Goal: Task Accomplishment & Management: Complete application form

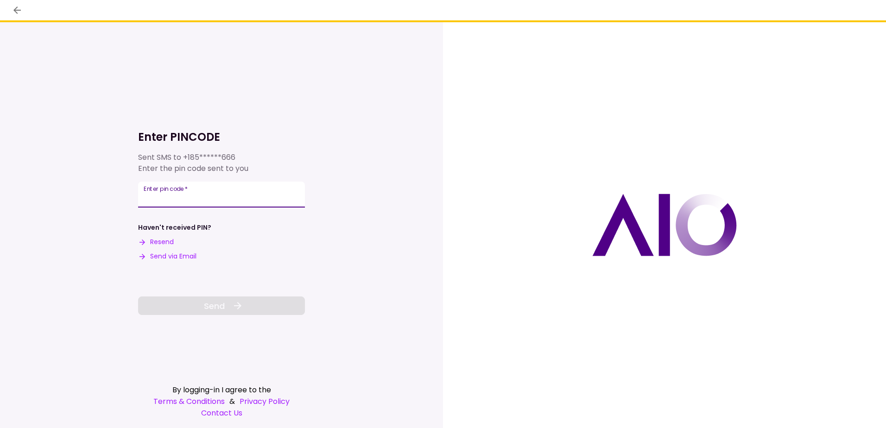
click at [177, 195] on input "Enter pin code   *" at bounding box center [221, 195] width 167 height 26
type input "******"
click at [218, 303] on span "Send" at bounding box center [214, 306] width 21 height 13
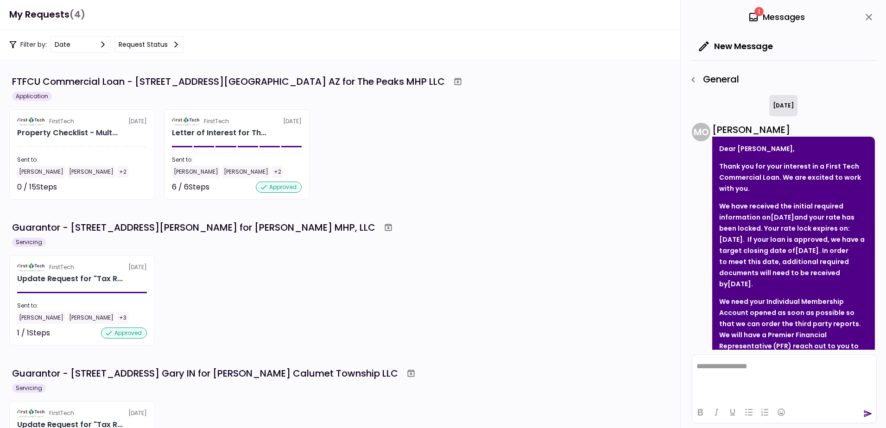
scroll to position [405, 0]
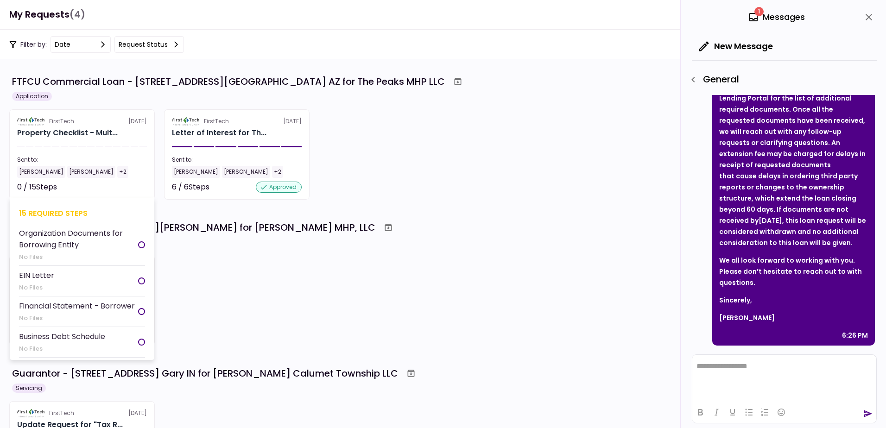
click at [35, 188] on div "0 / 15 Steps" at bounding box center [37, 187] width 40 height 11
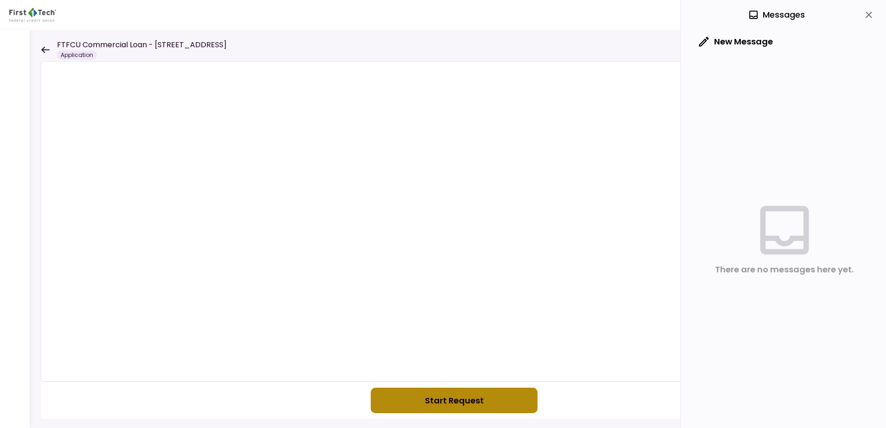
click at [459, 403] on button "Start Request" at bounding box center [454, 400] width 167 height 25
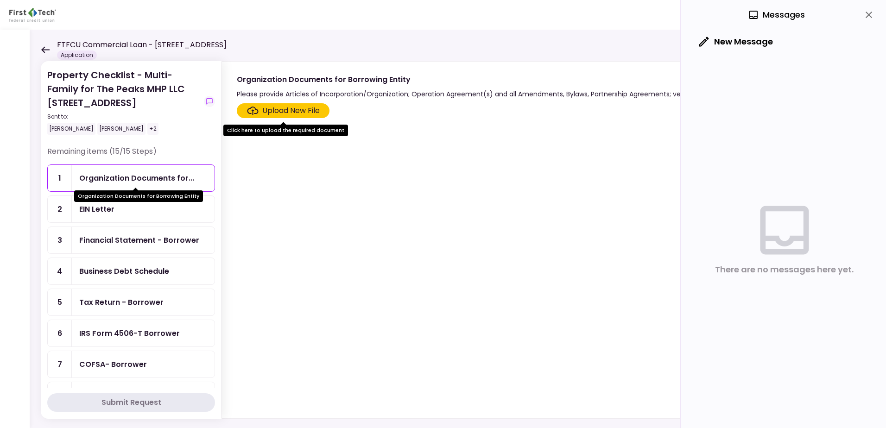
click at [133, 181] on div "Organization Documents for..." at bounding box center [136, 178] width 115 height 12
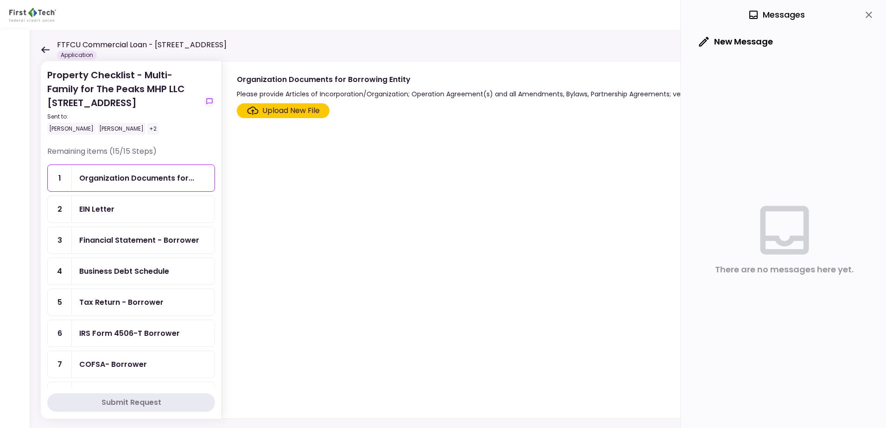
click at [296, 116] on div "Upload New File" at bounding box center [290, 110] width 57 height 11
click at [0, 0] on input "Upload New File" at bounding box center [0, 0] width 0 height 0
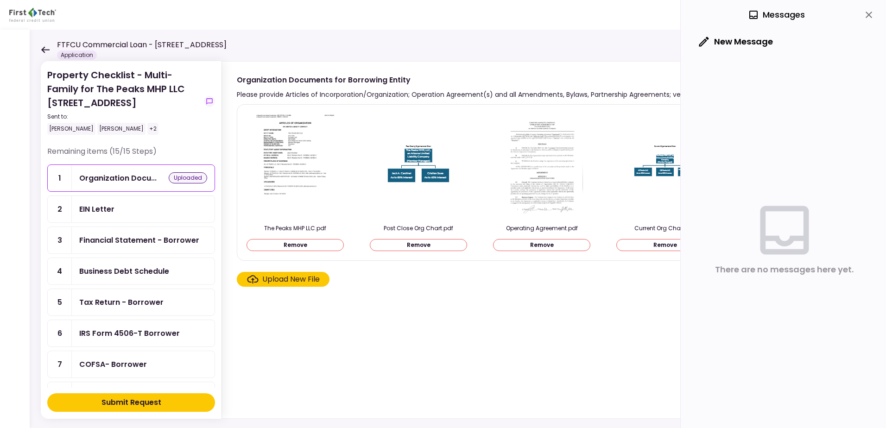
click at [141, 244] on div "Financial Statement - Borrower" at bounding box center [139, 240] width 120 height 12
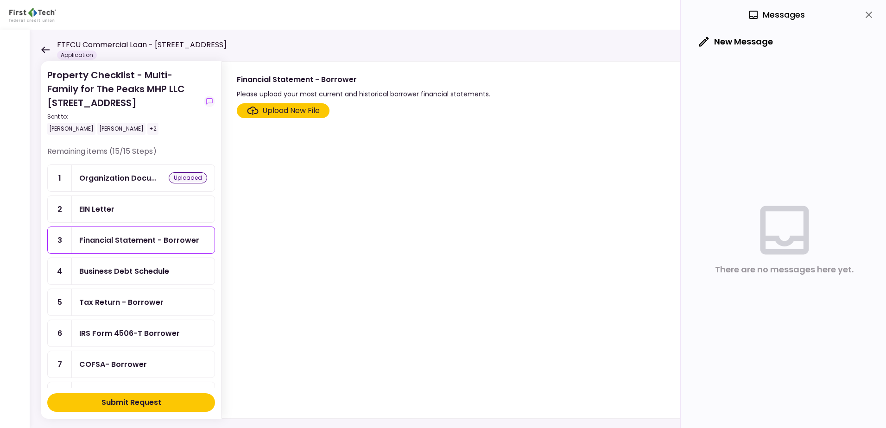
click at [307, 111] on div "Upload New File" at bounding box center [290, 110] width 57 height 11
click at [0, 0] on input "Upload New File" at bounding box center [0, 0] width 0 height 0
click at [147, 303] on div "Tax Return - Borrower" at bounding box center [121, 303] width 84 height 12
click at [281, 111] on div "Upload New File" at bounding box center [290, 110] width 57 height 11
click at [0, 0] on input "Upload New File" at bounding box center [0, 0] width 0 height 0
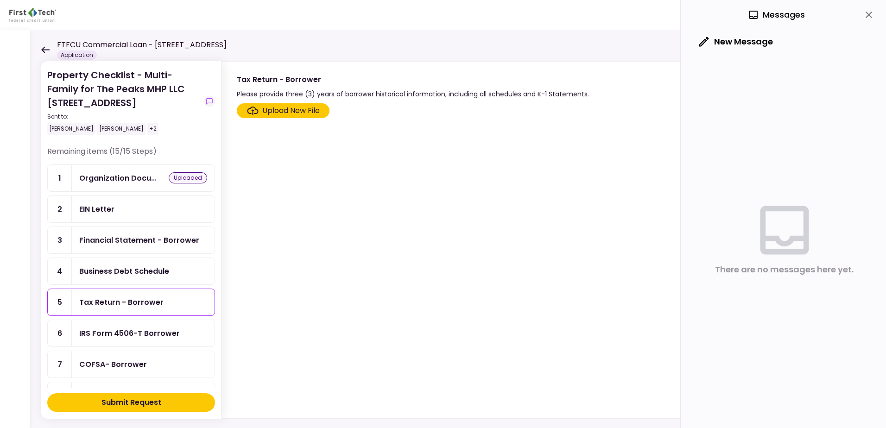
click at [279, 113] on div "Upload New File" at bounding box center [290, 110] width 57 height 11
click at [0, 0] on input "Upload New File" at bounding box center [0, 0] width 0 height 0
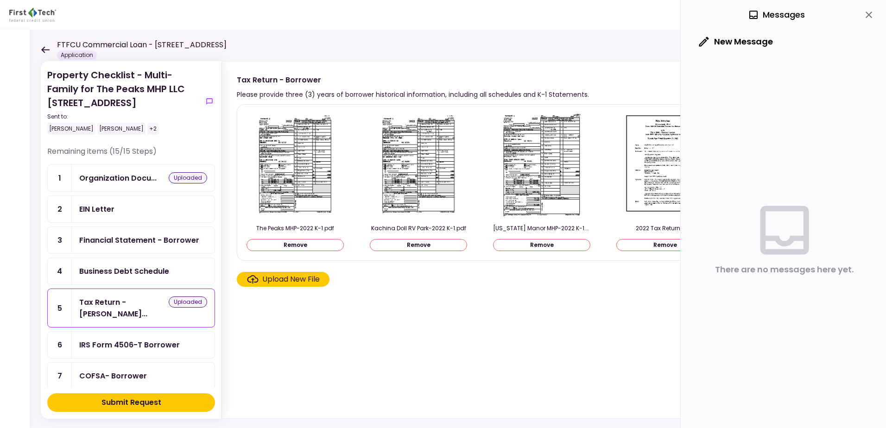
click at [281, 282] on div "Upload New File" at bounding box center [290, 279] width 57 height 11
click at [0, 0] on input "Upload New File" at bounding box center [0, 0] width 0 height 0
click at [303, 280] on div "Upload New File" at bounding box center [290, 279] width 57 height 11
click at [0, 0] on input "Upload New File" at bounding box center [0, 0] width 0 height 0
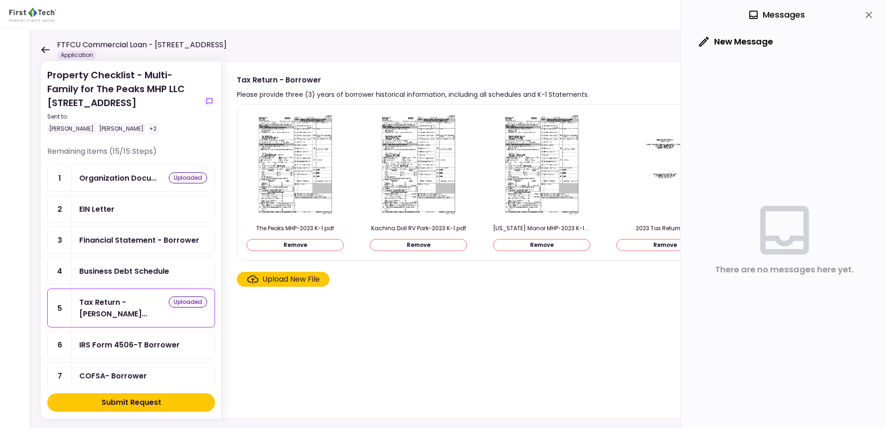
click at [286, 284] on div "Upload New File" at bounding box center [290, 279] width 57 height 11
click at [0, 0] on input "Upload New File" at bounding box center [0, 0] width 0 height 0
click at [289, 284] on div "Upload New File" at bounding box center [290, 279] width 57 height 11
click at [0, 0] on input "Upload New File" at bounding box center [0, 0] width 0 height 0
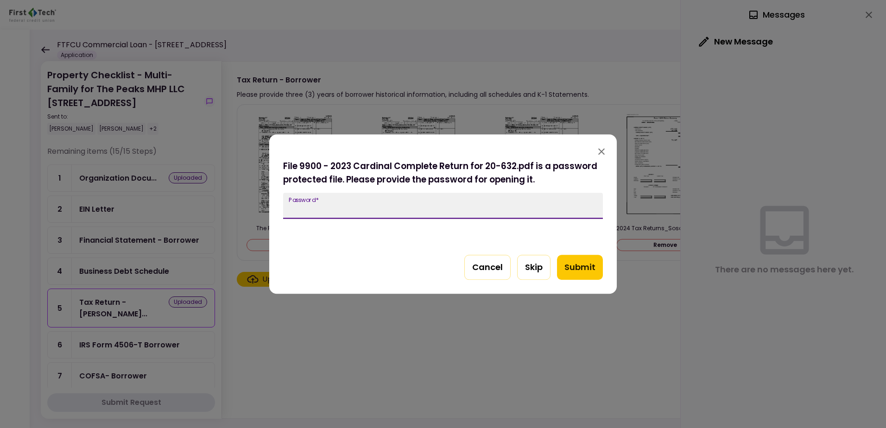
click at [361, 206] on input "Password   *" at bounding box center [443, 206] width 320 height 26
click at [296, 199] on div "Password   *" at bounding box center [443, 206] width 320 height 26
type input "*********"
click at [583, 269] on button "Submit" at bounding box center [580, 267] width 46 height 25
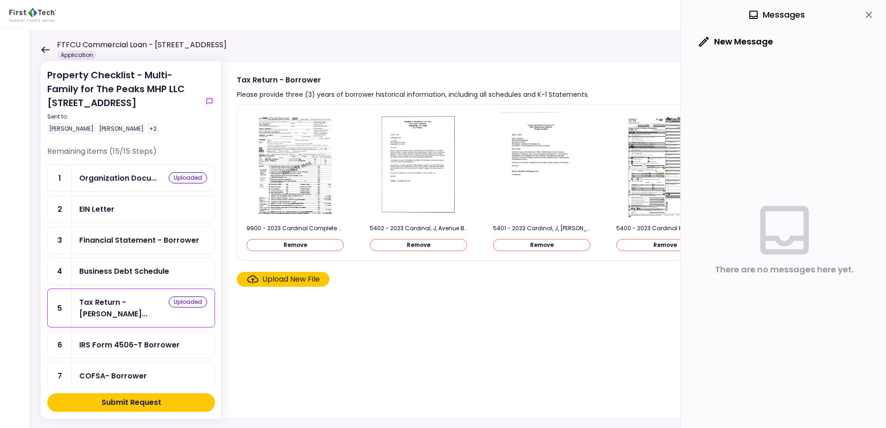
click at [298, 285] on div "Upload New File" at bounding box center [290, 279] width 57 height 11
click at [0, 0] on input "Upload New File" at bounding box center [0, 0] width 0 height 0
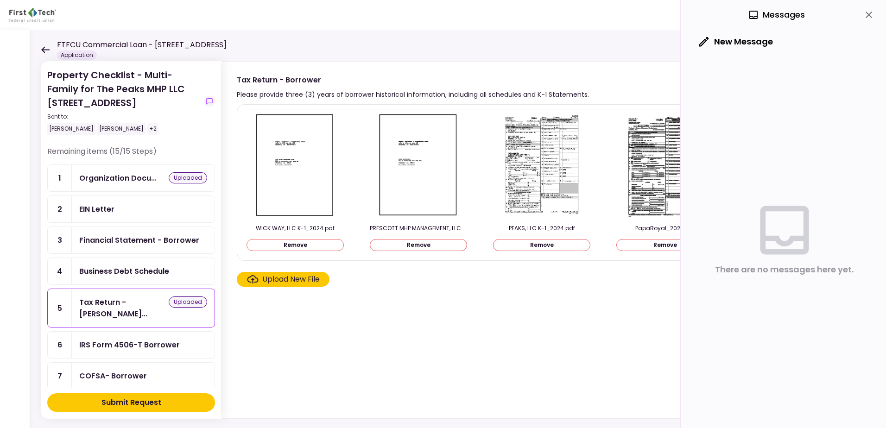
click at [120, 238] on div "Financial Statement - Borrower" at bounding box center [139, 240] width 120 height 12
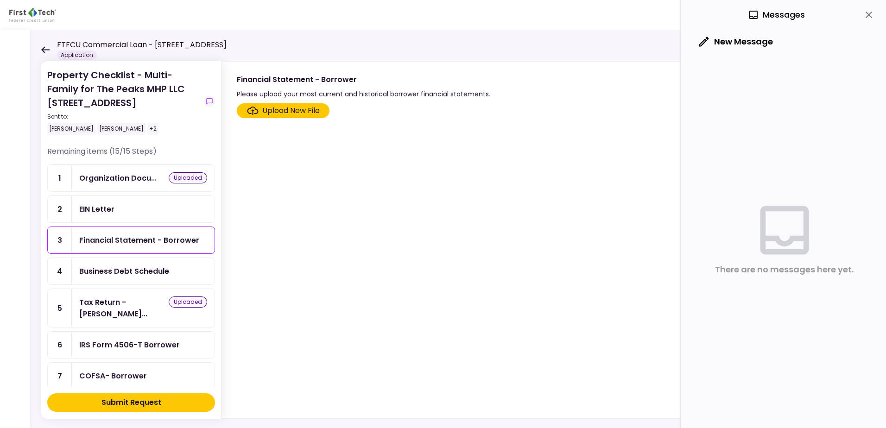
click at [265, 111] on div "Upload New File" at bounding box center [290, 110] width 57 height 11
click at [0, 0] on input "Upload New File" at bounding box center [0, 0] width 0 height 0
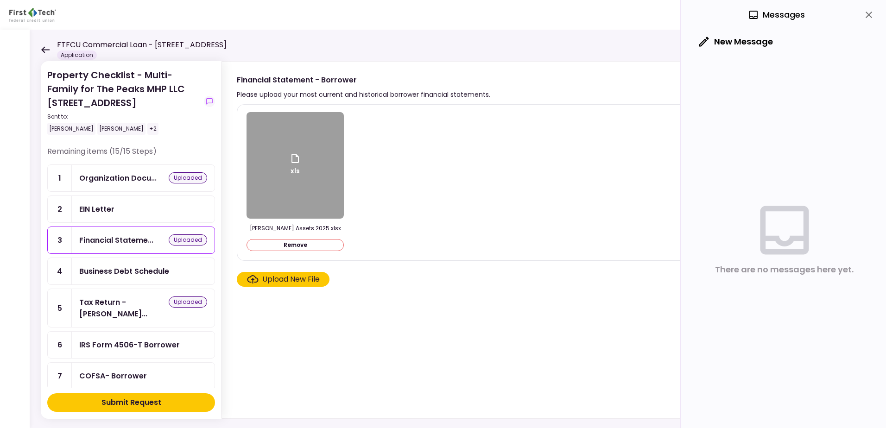
click at [309, 281] on div "Upload New File" at bounding box center [290, 279] width 57 height 11
click at [0, 0] on input "Upload New File" at bounding box center [0, 0] width 0 height 0
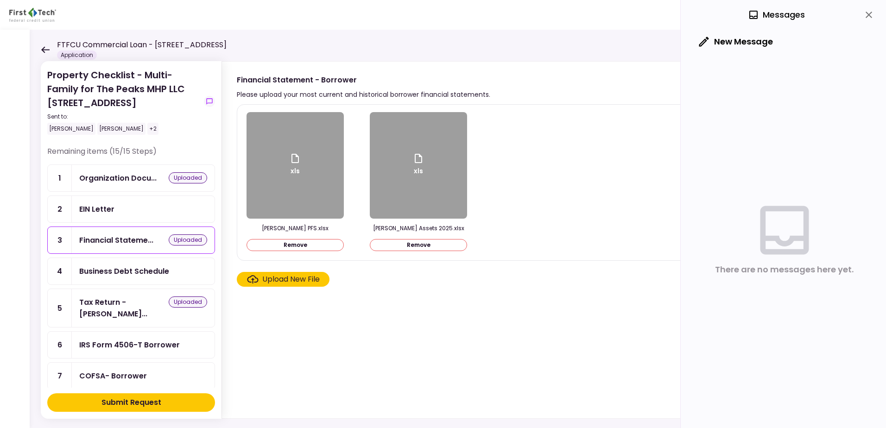
click at [44, 51] on icon at bounding box center [45, 49] width 9 height 7
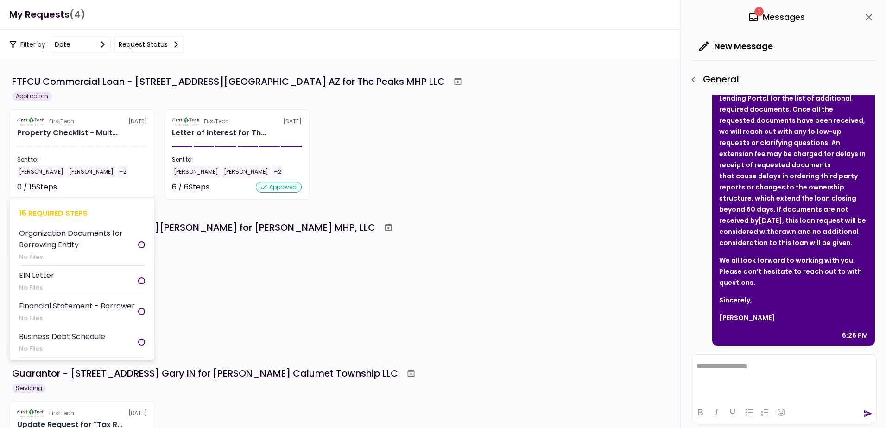
click at [82, 179] on section "FirstTech [DATE] Property Checklist - Mult... Sent to: [PERSON_NAME] [PERSON_NA…" at bounding box center [81, 154] width 145 height 90
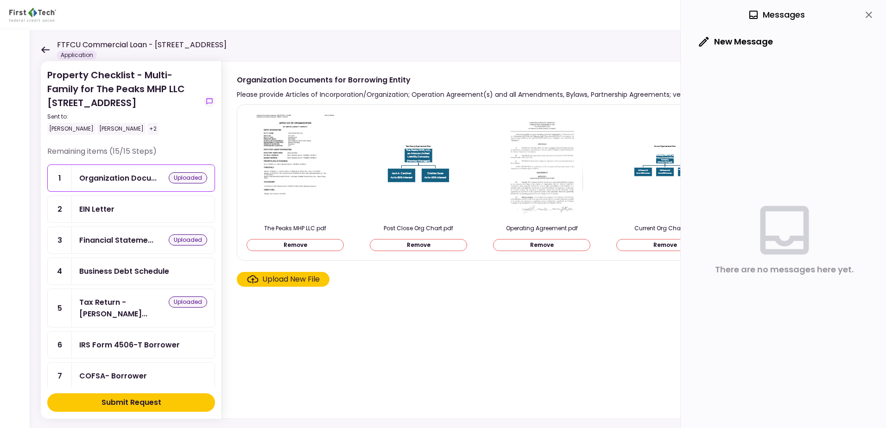
click at [132, 402] on div "Submit Request" at bounding box center [131, 402] width 60 height 11
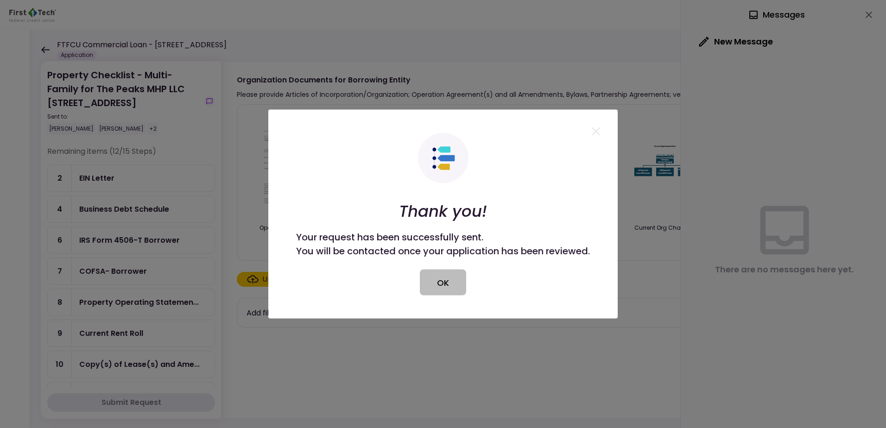
click at [430, 282] on button "OK" at bounding box center [443, 283] width 46 height 26
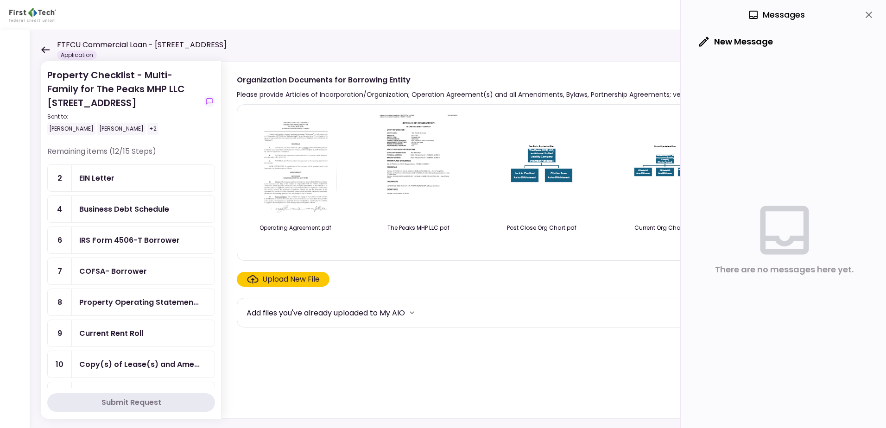
click at [42, 51] on icon at bounding box center [45, 49] width 9 height 7
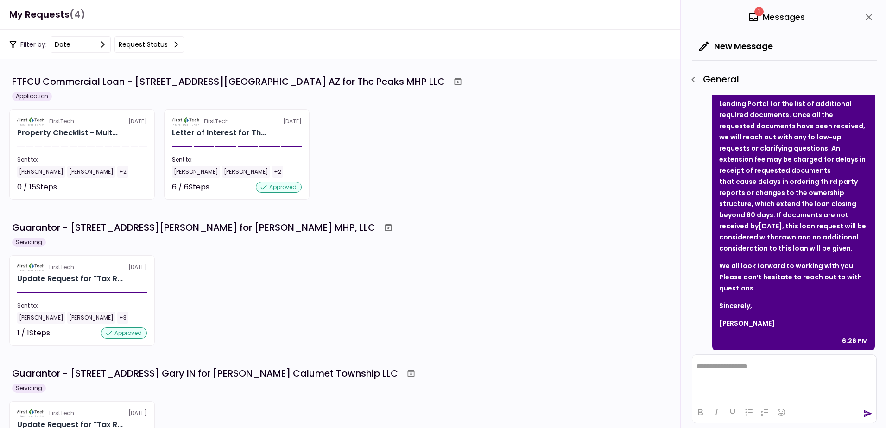
scroll to position [405, 0]
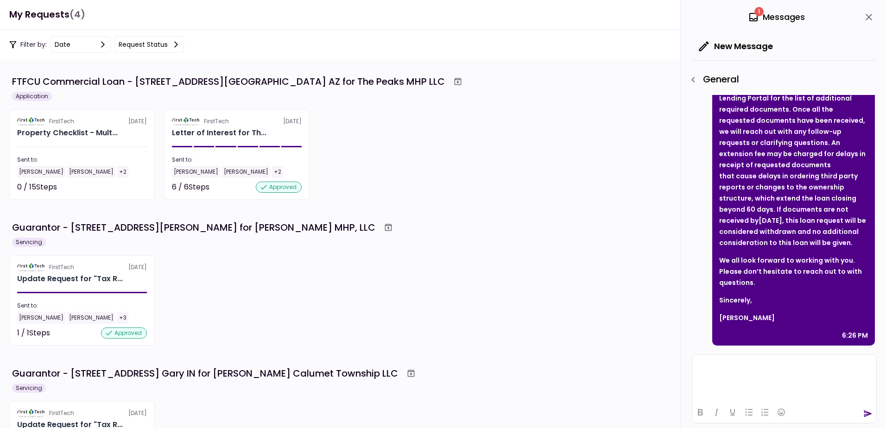
click at [703, 373] on html at bounding box center [784, 366] width 184 height 23
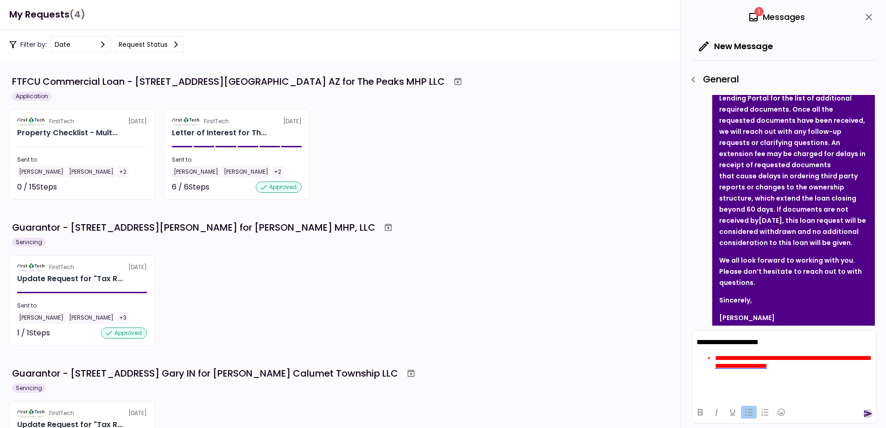
click at [865, 416] on icon "send" at bounding box center [868, 414] width 8 height 7
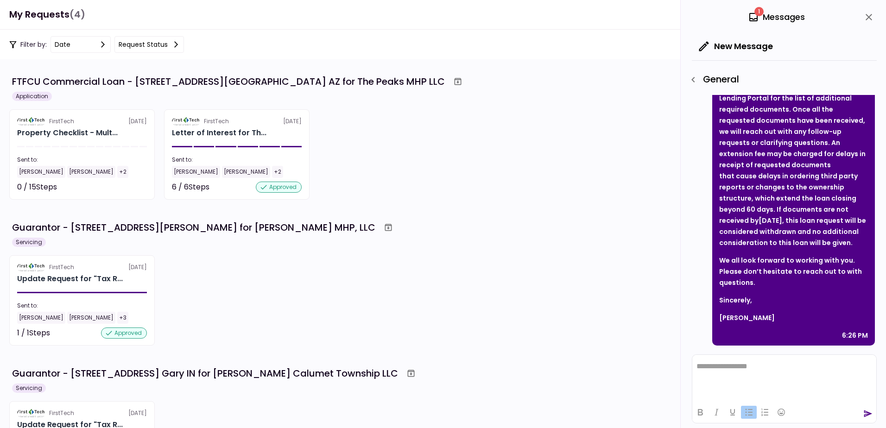
scroll to position [520, 0]
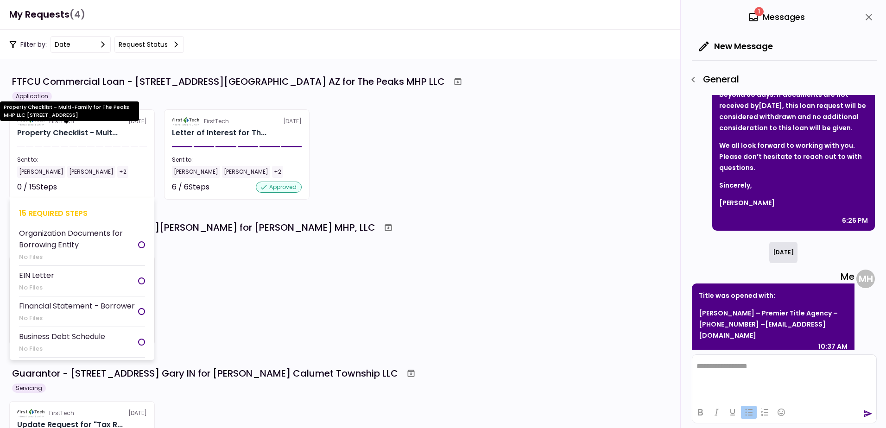
click at [79, 135] on div "Property Checklist - Mult..." at bounding box center [67, 132] width 101 height 11
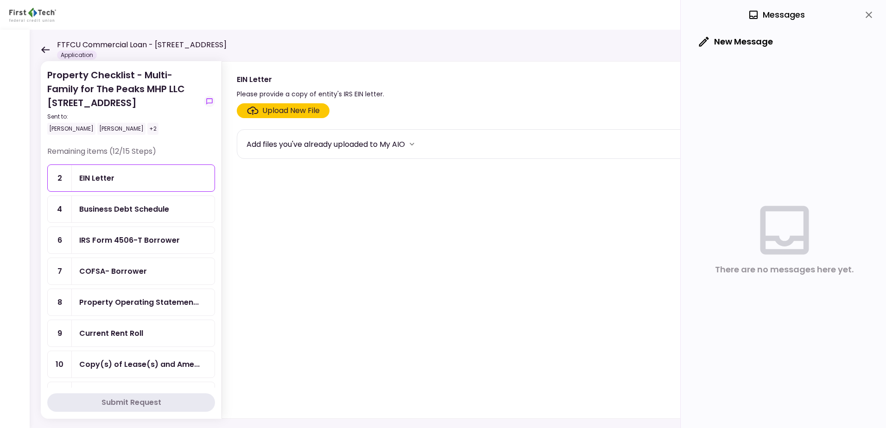
click at [101, 178] on div "EIN Letter" at bounding box center [96, 178] width 35 height 12
click at [751, 43] on button "New Message" at bounding box center [736, 42] width 88 height 24
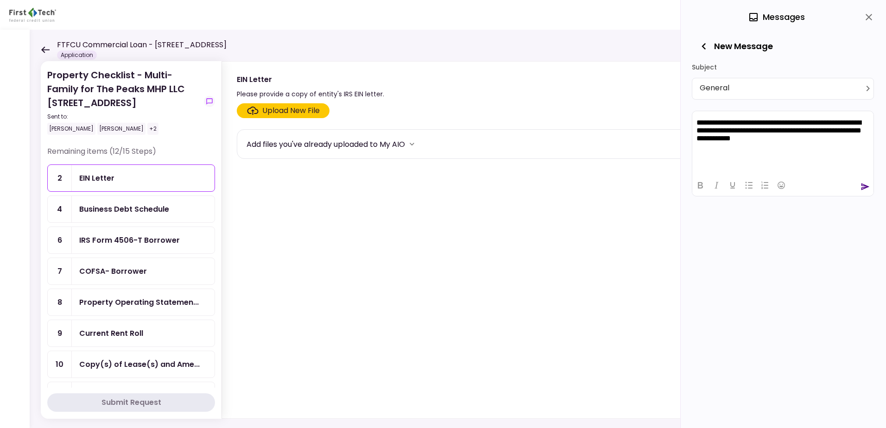
click at [860, 189] on div at bounding box center [782, 185] width 181 height 18
click at [860, 186] on div at bounding box center [782, 185] width 181 height 18
click at [864, 187] on icon "send" at bounding box center [864, 186] width 9 height 9
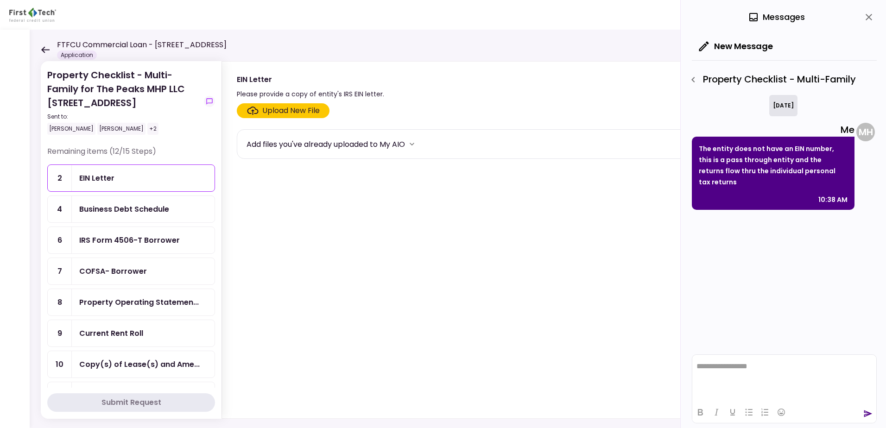
click at [151, 215] on div "Business Debt Schedule" at bounding box center [143, 209] width 143 height 26
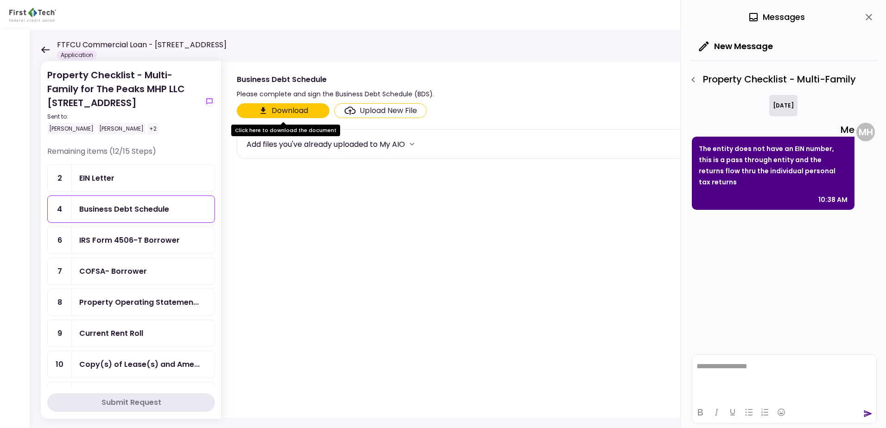
click at [285, 112] on button "Download" at bounding box center [283, 110] width 93 height 15
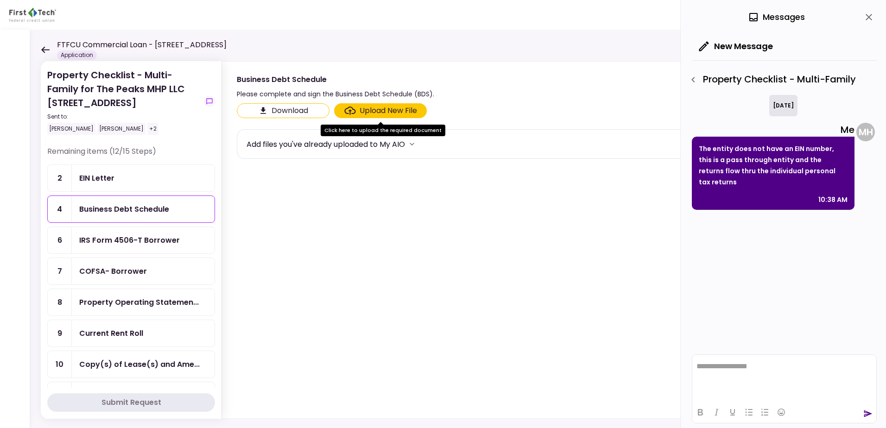
click at [155, 239] on div "IRS Form 4506-T Borrower" at bounding box center [129, 240] width 101 height 12
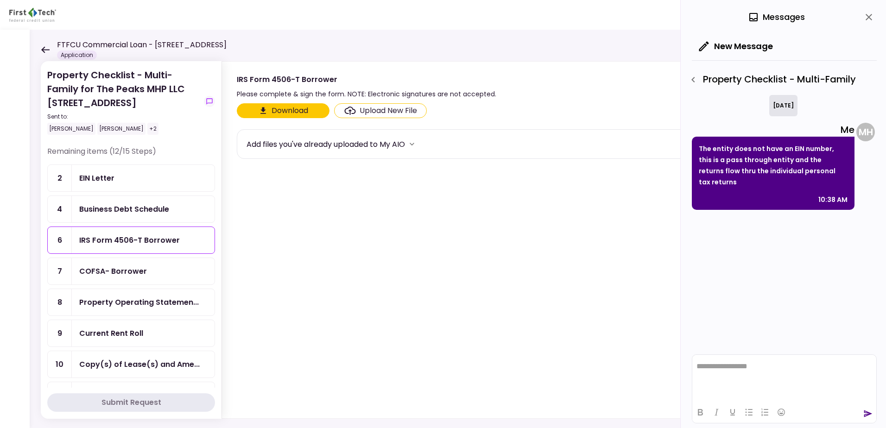
click at [290, 109] on button "Download" at bounding box center [283, 110] width 93 height 15
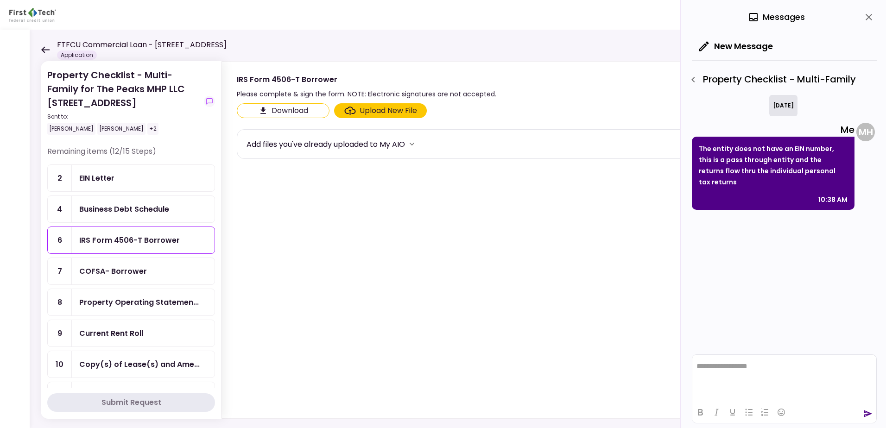
click at [283, 109] on button "Download" at bounding box center [283, 110] width 93 height 15
click at [139, 263] on div "COFSA- Borrower" at bounding box center [143, 271] width 143 height 26
